Goal: Navigation & Orientation: Find specific page/section

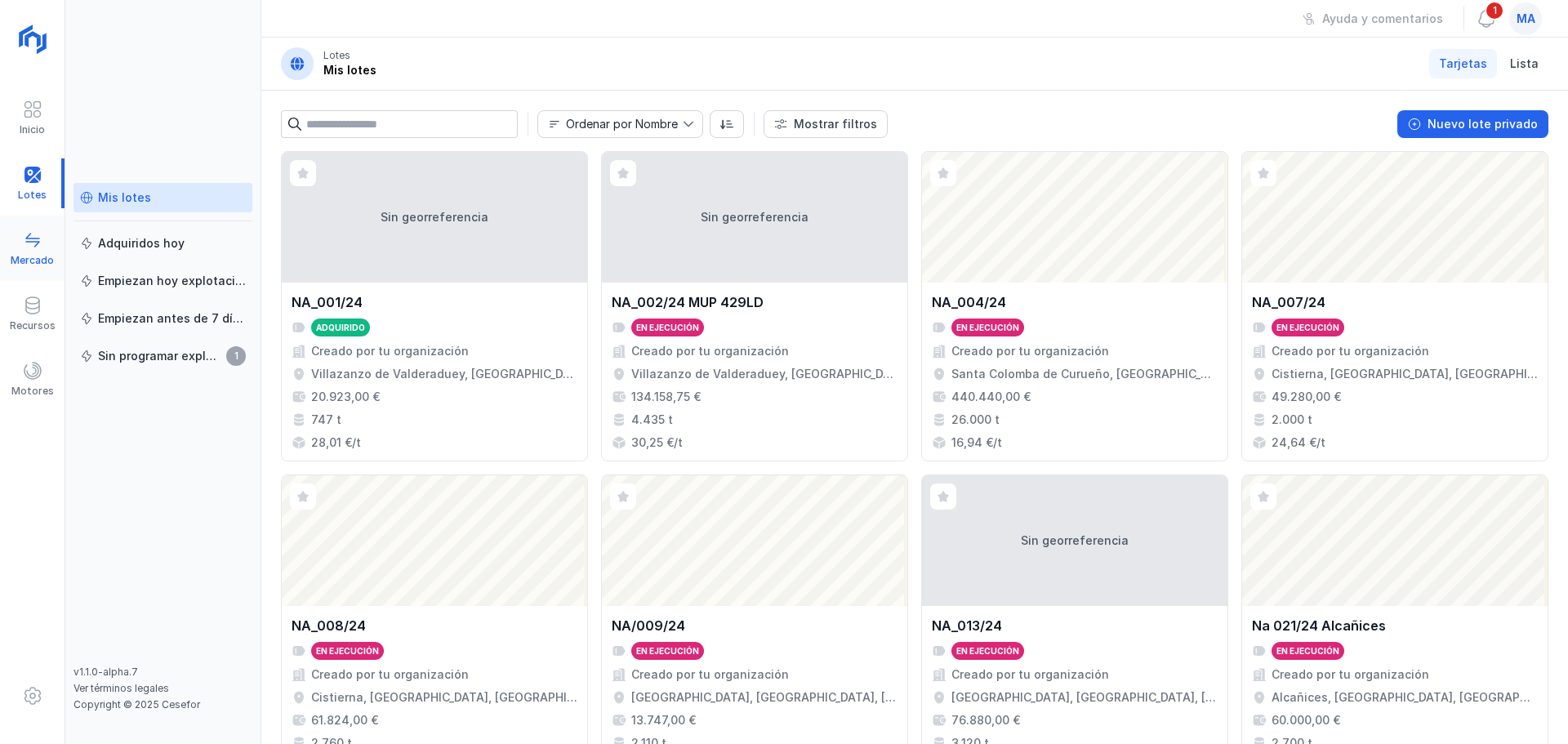
click at [33, 258] on div "Mercado" at bounding box center [32, 261] width 43 height 13
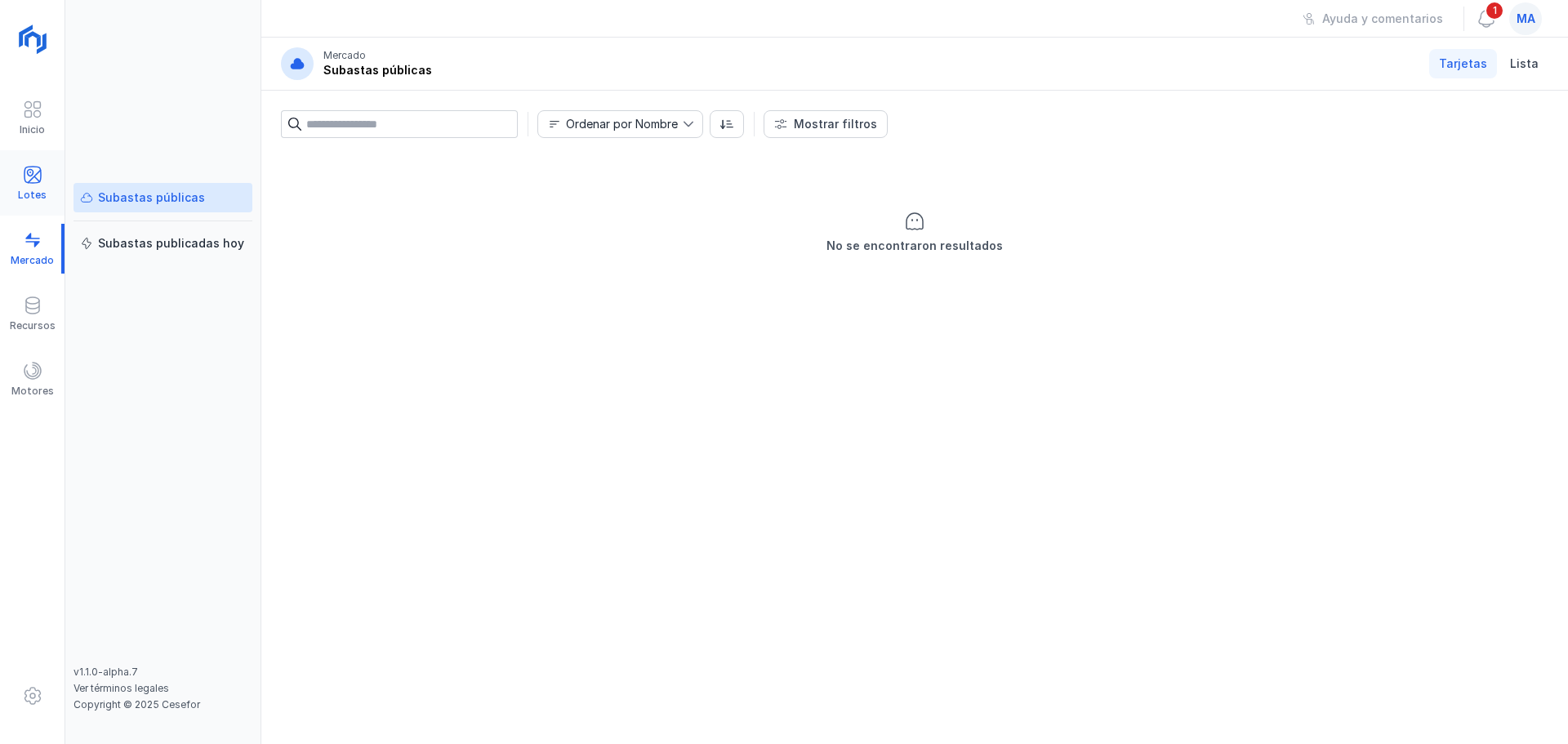
click at [51, 193] on div "Lotes" at bounding box center [32, 183] width 65 height 50
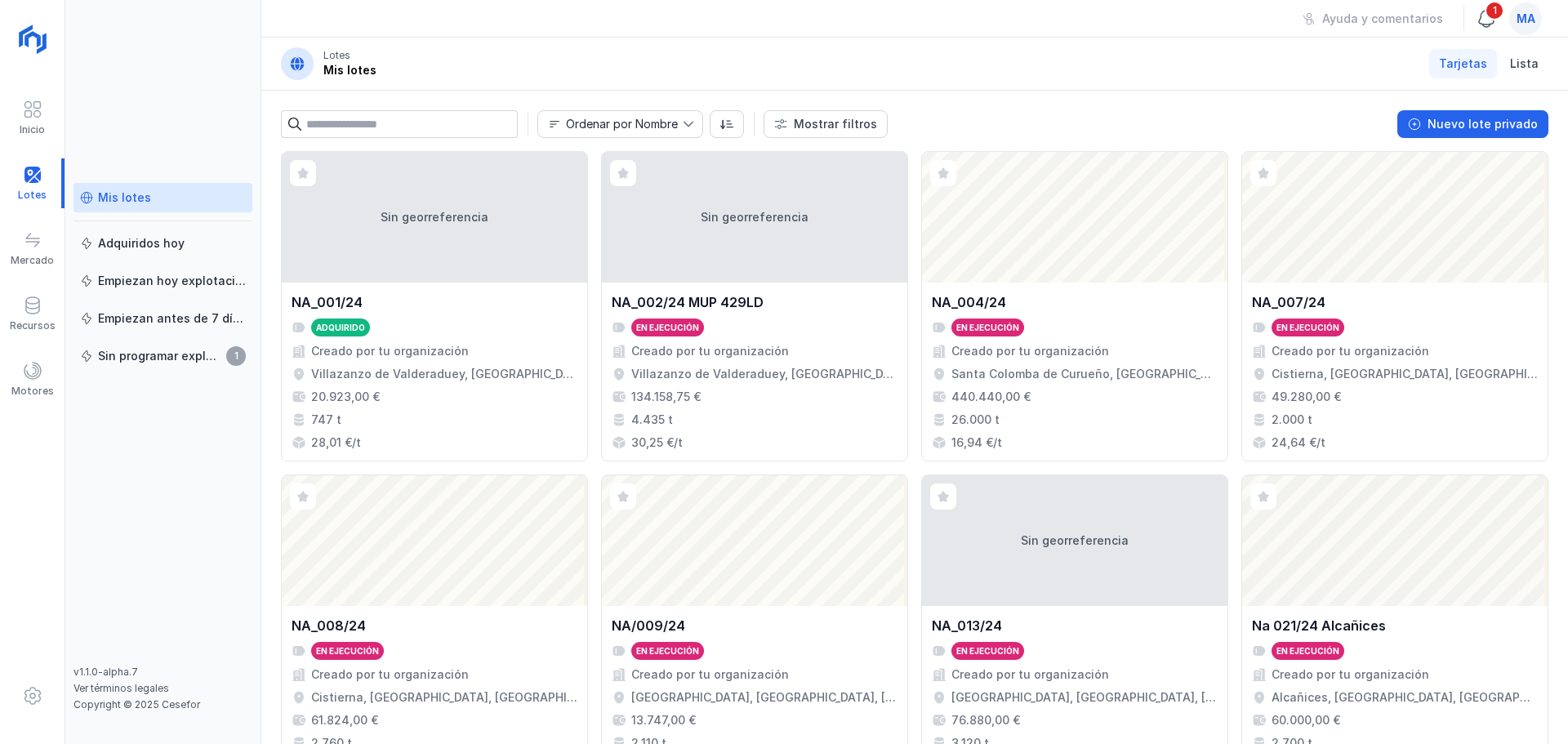
click at [1495, 13] on span "1" at bounding box center [1494, 11] width 20 height 20
